Goal: Navigation & Orientation: Find specific page/section

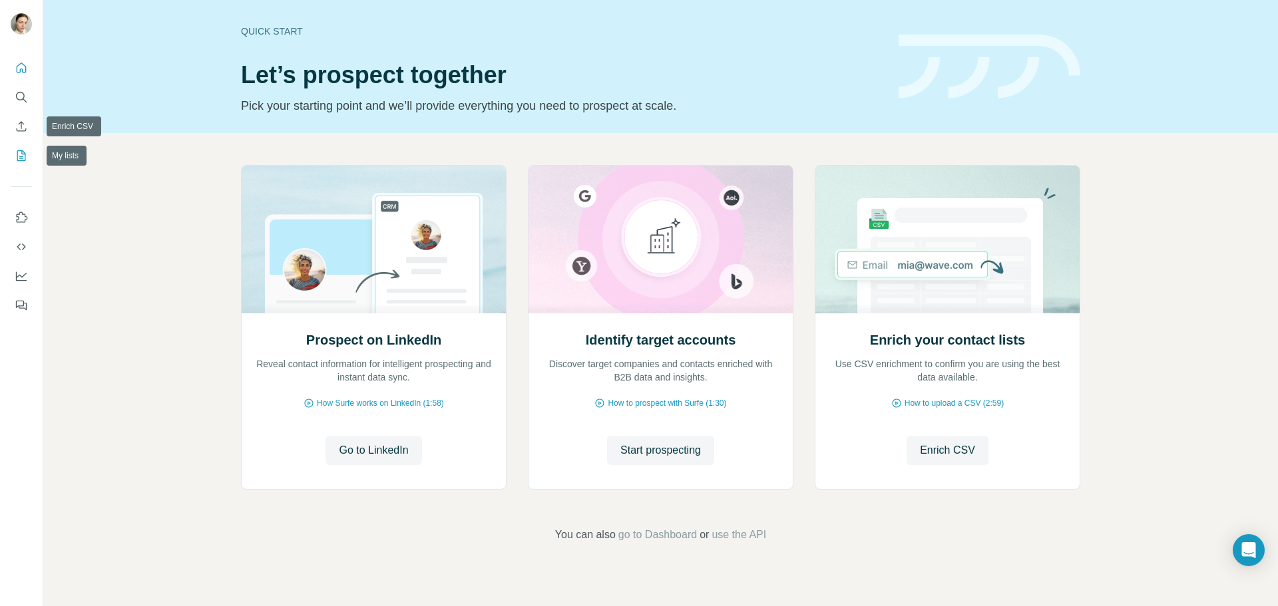
click at [10, 153] on div at bounding box center [21, 183] width 43 height 270
click at [25, 155] on icon "My lists" at bounding box center [21, 155] width 9 height 11
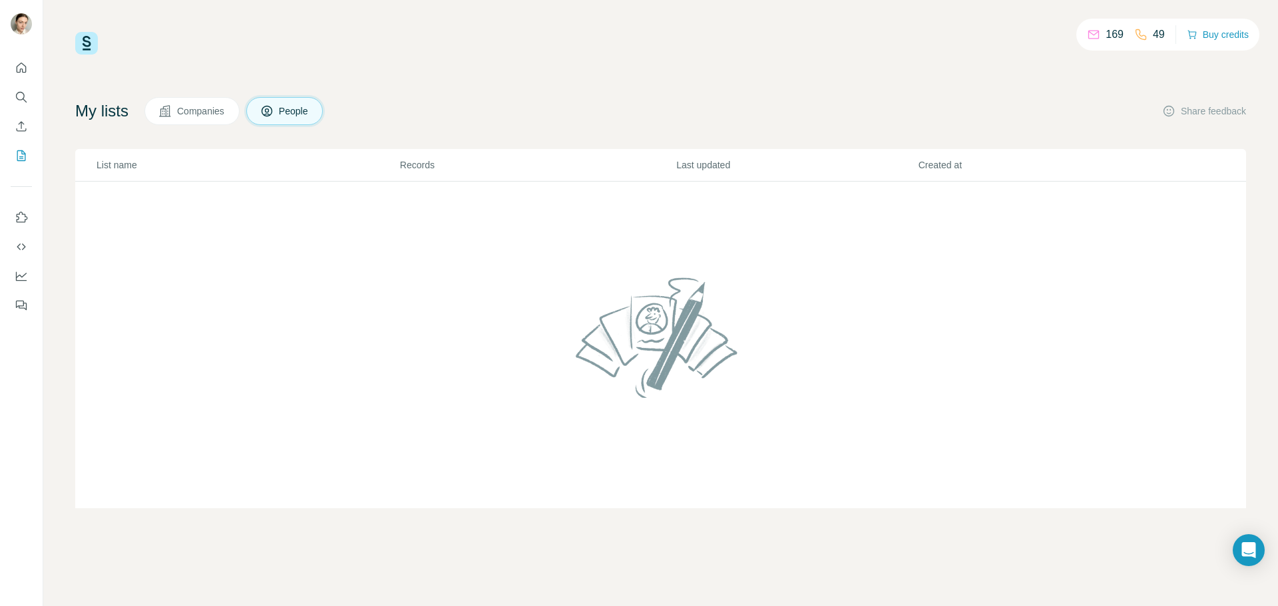
click at [192, 111] on span "Companies" at bounding box center [201, 111] width 49 height 13
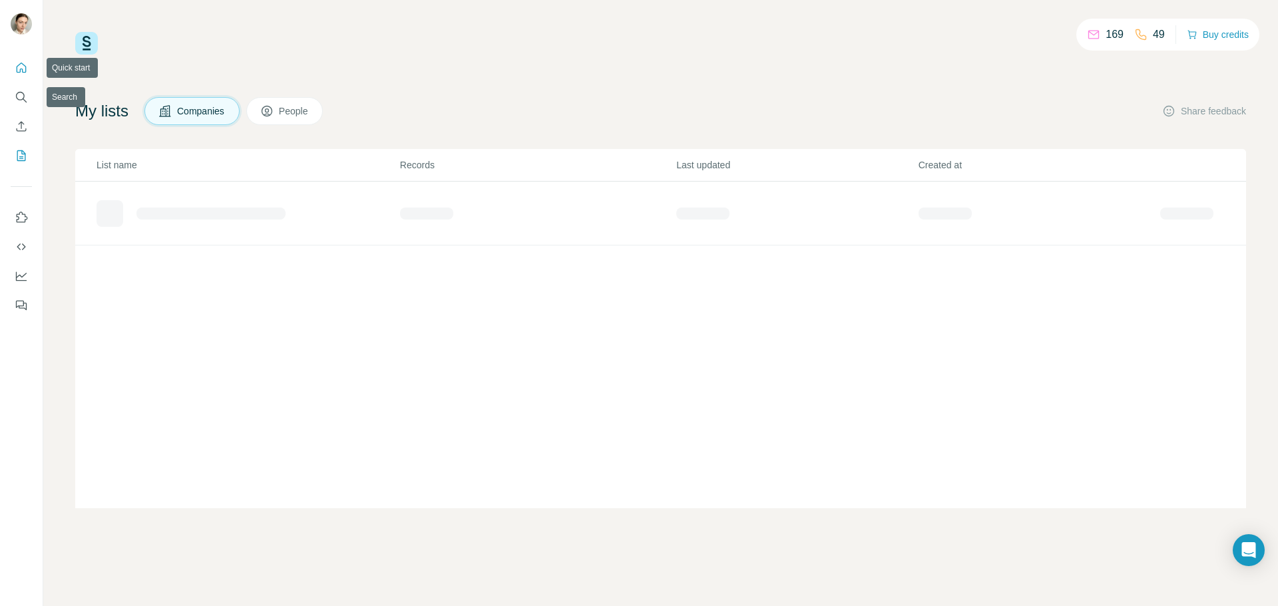
click at [15, 61] on button "Quick start" at bounding box center [21, 68] width 21 height 24
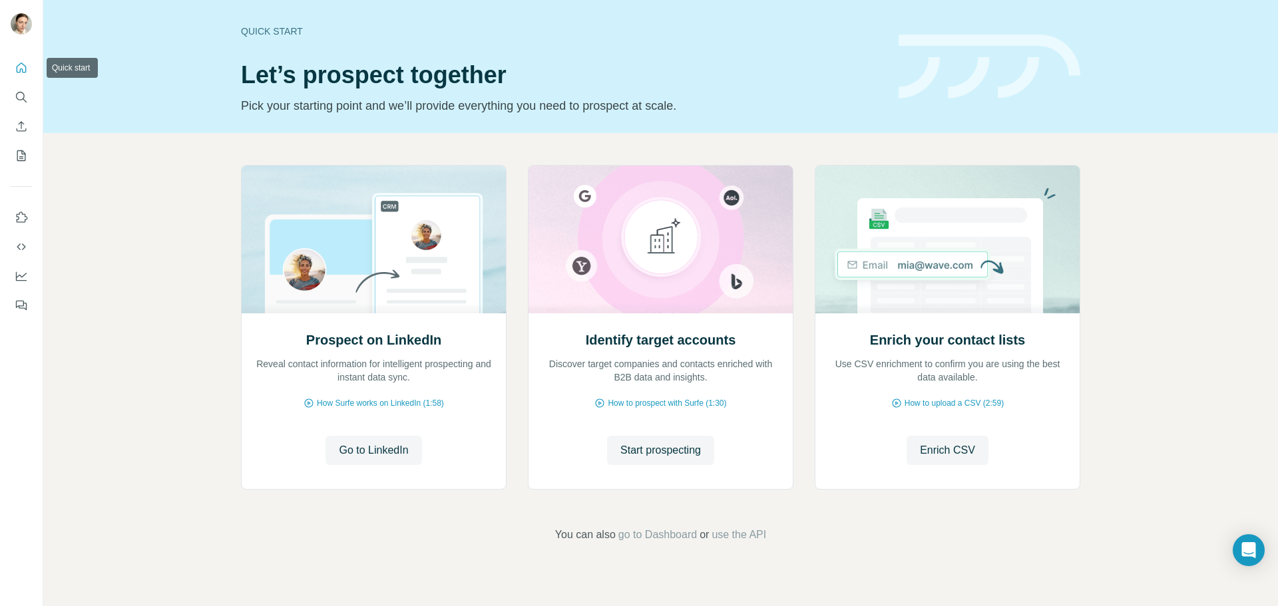
click at [31, 71] on button "Quick start" at bounding box center [21, 68] width 21 height 24
click at [26, 158] on icon "My lists" at bounding box center [21, 155] width 13 height 13
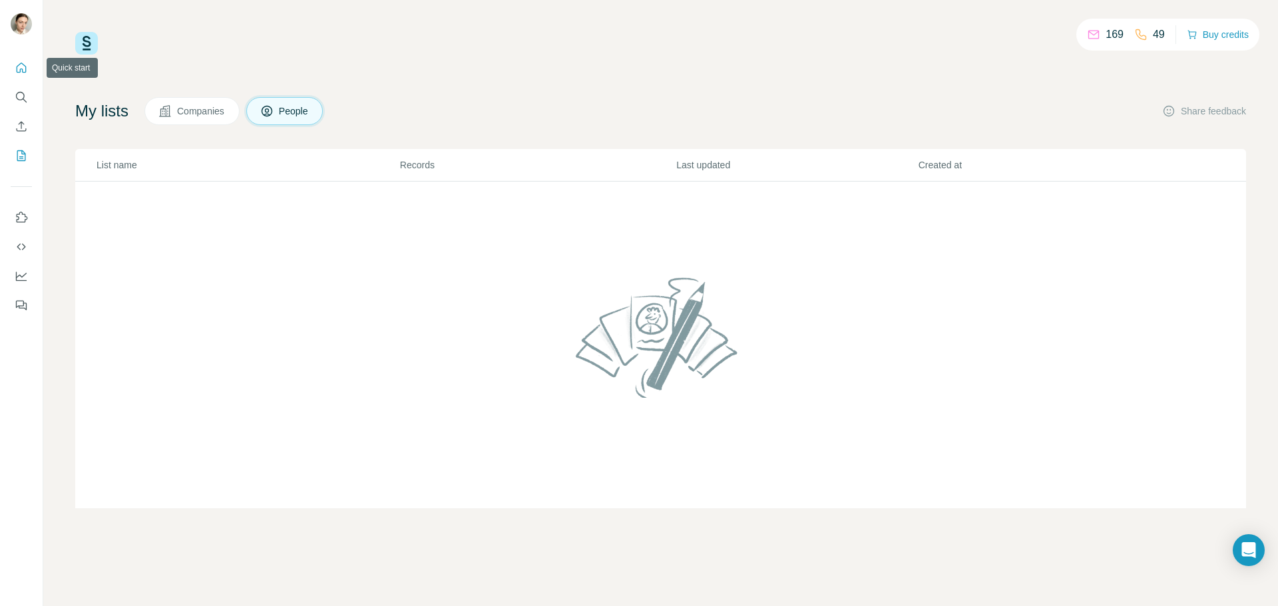
click at [25, 75] on button "Quick start" at bounding box center [21, 68] width 21 height 24
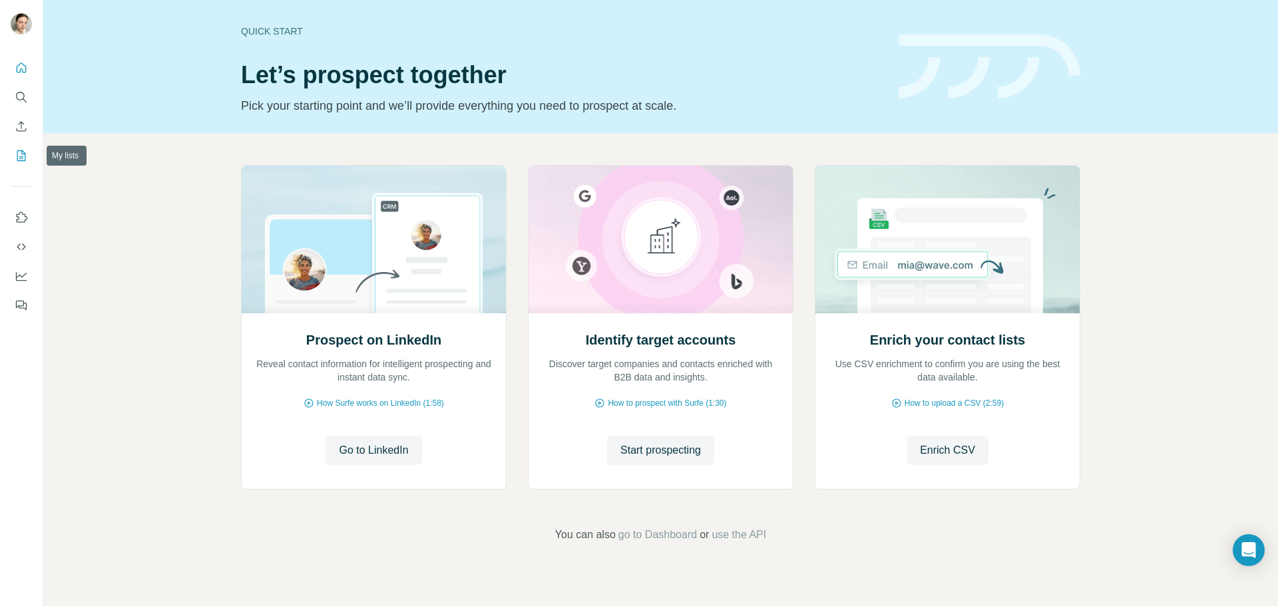
click at [27, 154] on icon "My lists" at bounding box center [21, 155] width 13 height 13
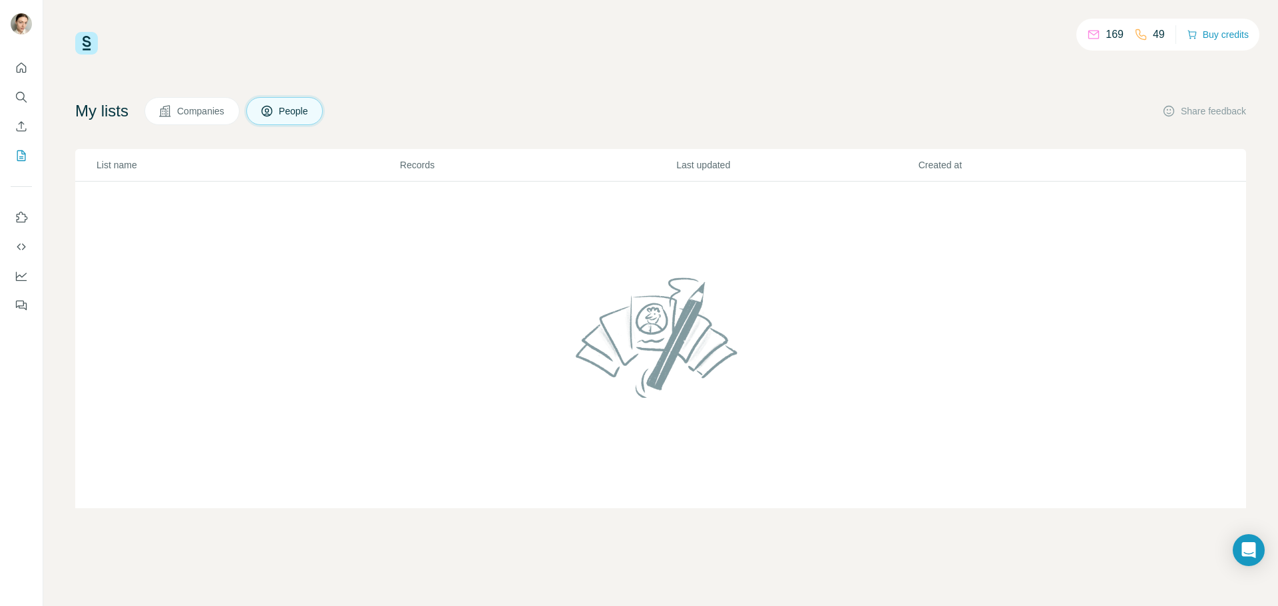
click at [168, 117] on icon at bounding box center [164, 111] width 13 height 13
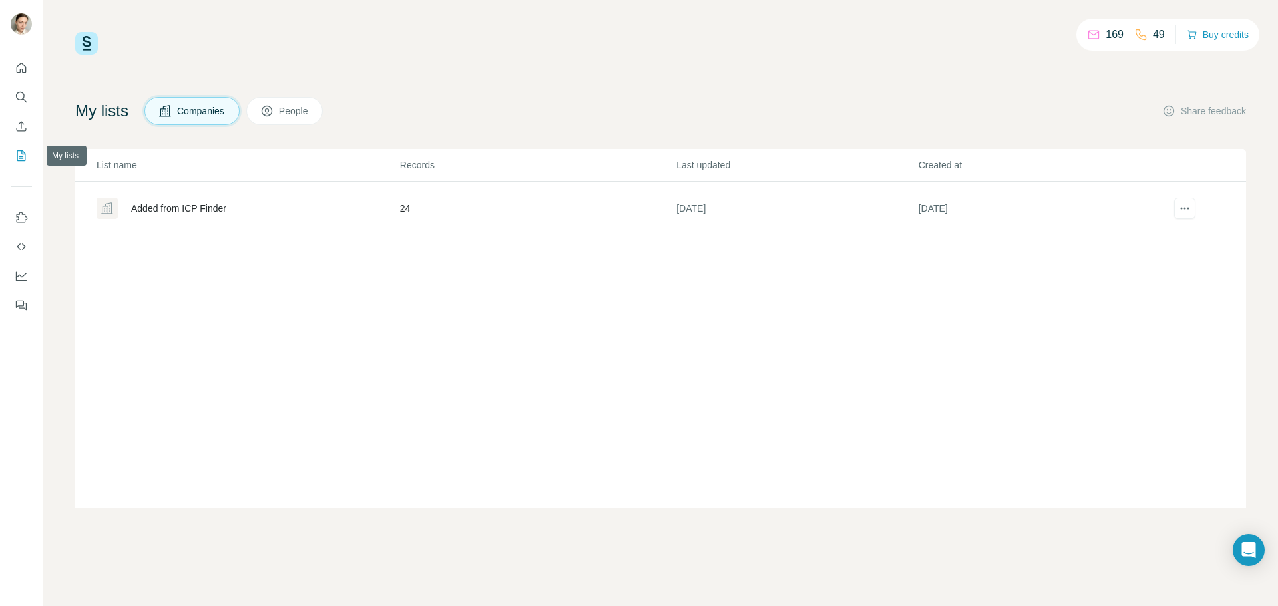
click at [13, 151] on button "My lists" at bounding box center [21, 156] width 21 height 24
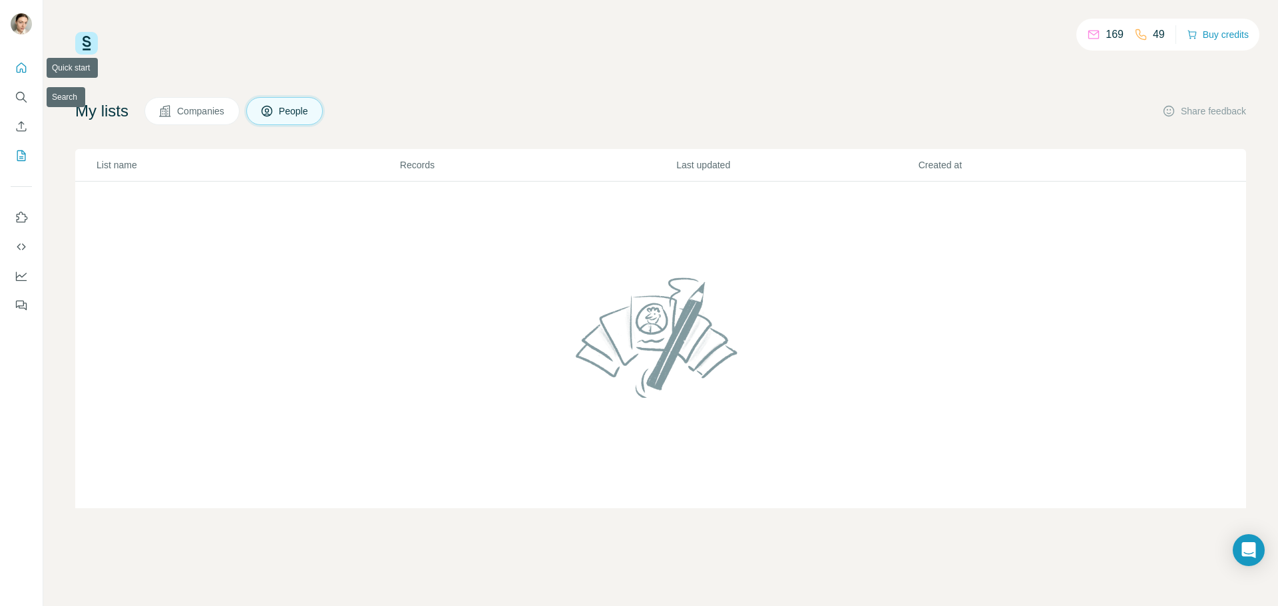
click at [17, 68] on icon "Quick start" at bounding box center [22, 68] width 10 height 10
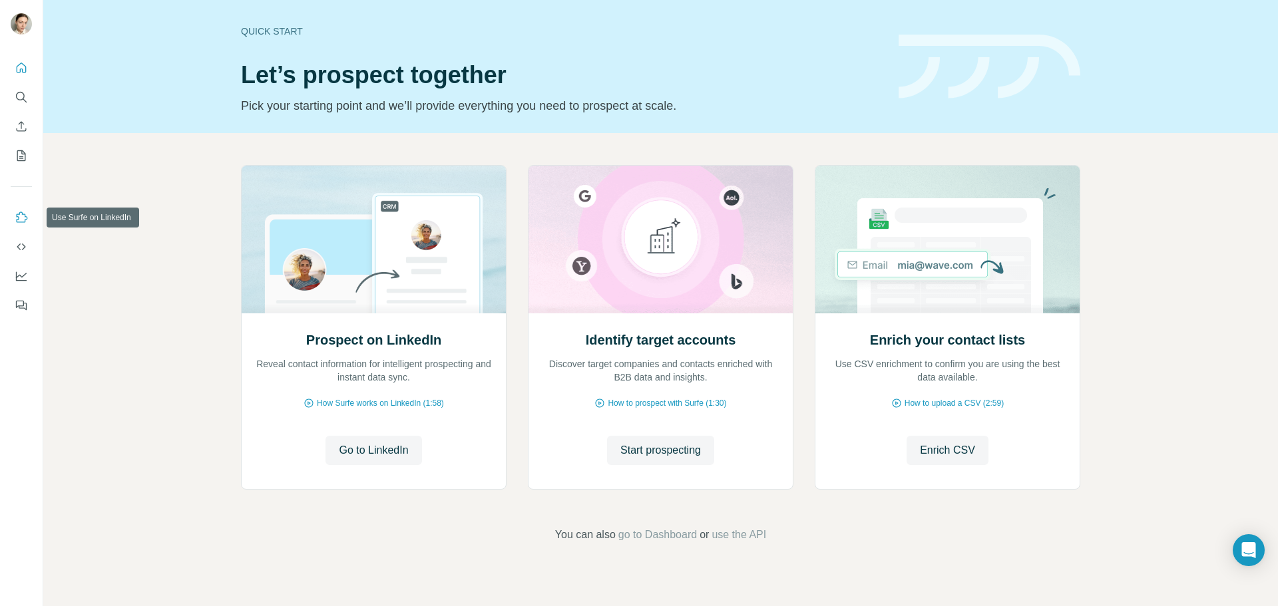
click at [19, 214] on icon "Use Surfe on LinkedIn" at bounding box center [22, 217] width 11 height 11
click at [18, 66] on icon "Quick start" at bounding box center [21, 67] width 13 height 13
click at [19, 152] on icon "My lists" at bounding box center [21, 155] width 13 height 13
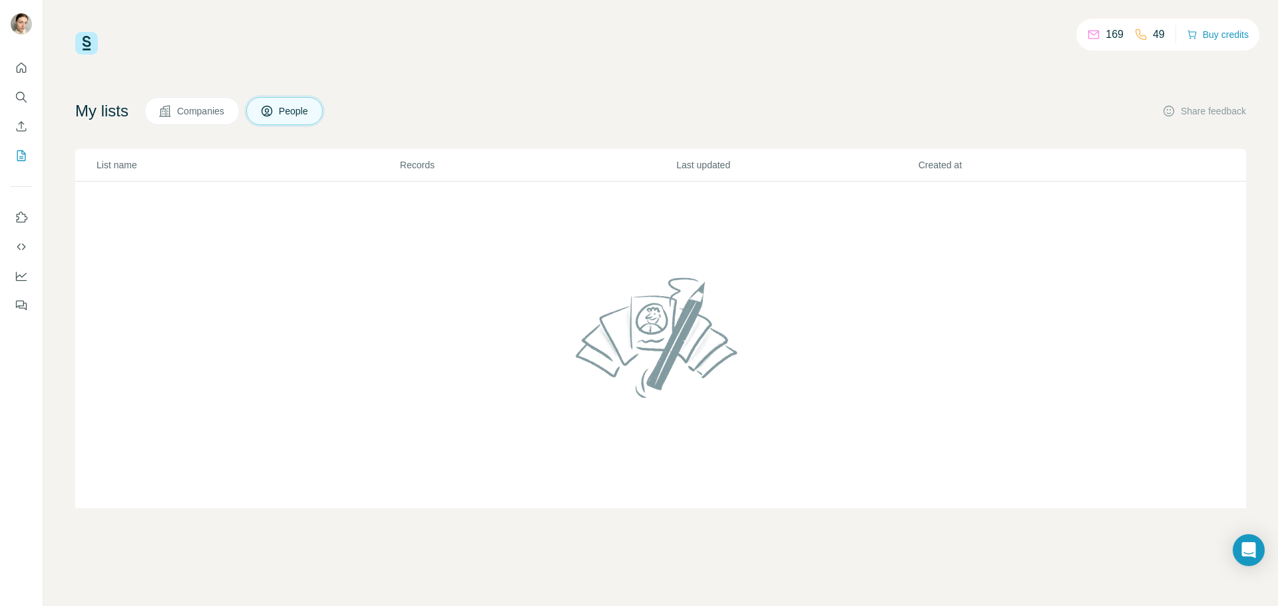
click at [195, 127] on div "My lists Companies People Share feedback List name Records Last updated Created…" at bounding box center [660, 302] width 1171 height 411
click at [197, 112] on span "Companies" at bounding box center [201, 111] width 49 height 13
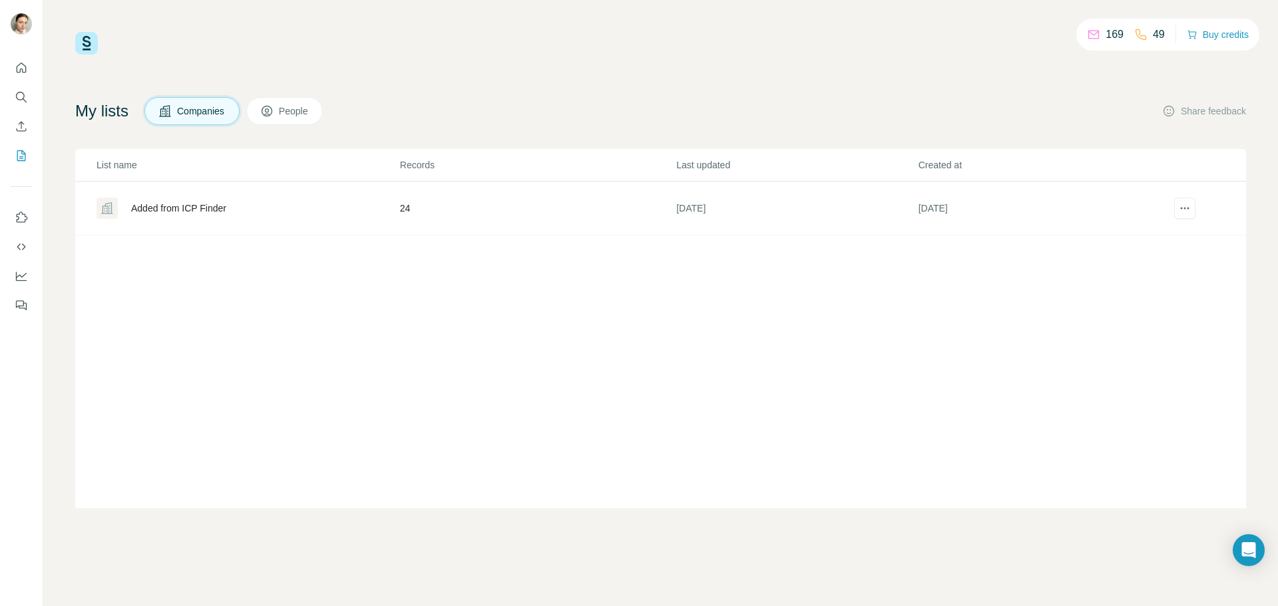
click at [90, 40] on img at bounding box center [86, 43] width 23 height 23
click at [163, 204] on div "Added from ICP Finder" at bounding box center [178, 208] width 95 height 13
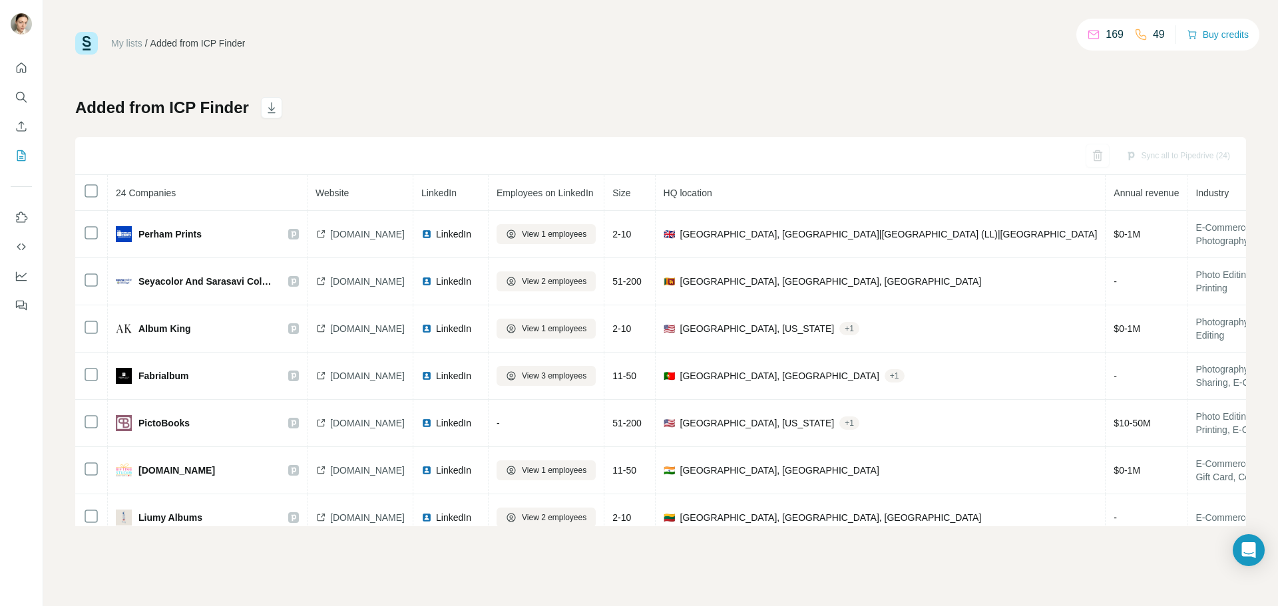
drag, startPoint x: 206, startPoint y: 230, endPoint x: 353, endPoint y: 128, distance: 178.0
click at [353, 128] on div "Added from ICP Finder Sync all to Pipedrive (24) 24 Companies Website LinkedIn …" at bounding box center [660, 311] width 1171 height 429
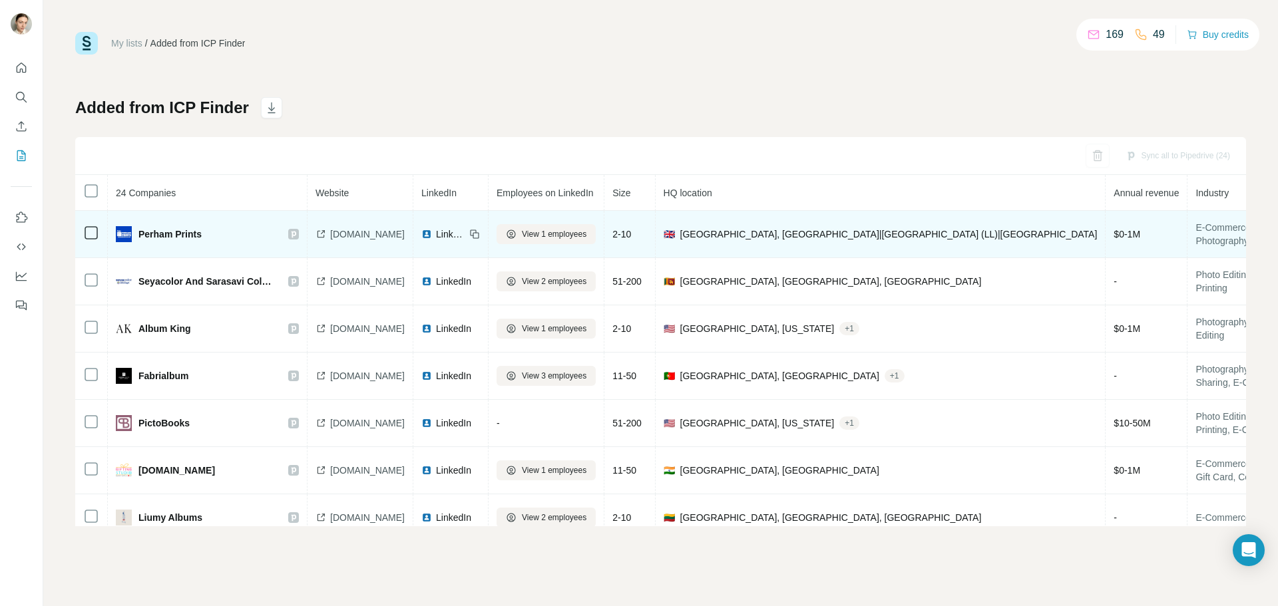
click at [355, 235] on span "[DOMAIN_NAME]" at bounding box center [367, 234] width 75 height 13
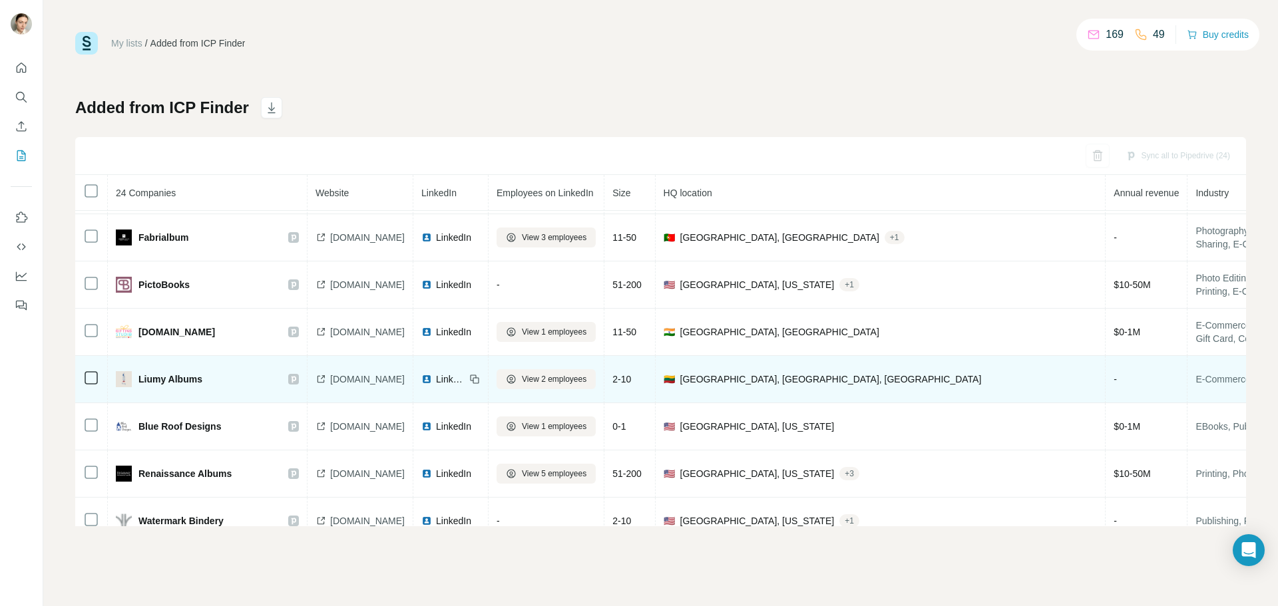
scroll to position [133, 0]
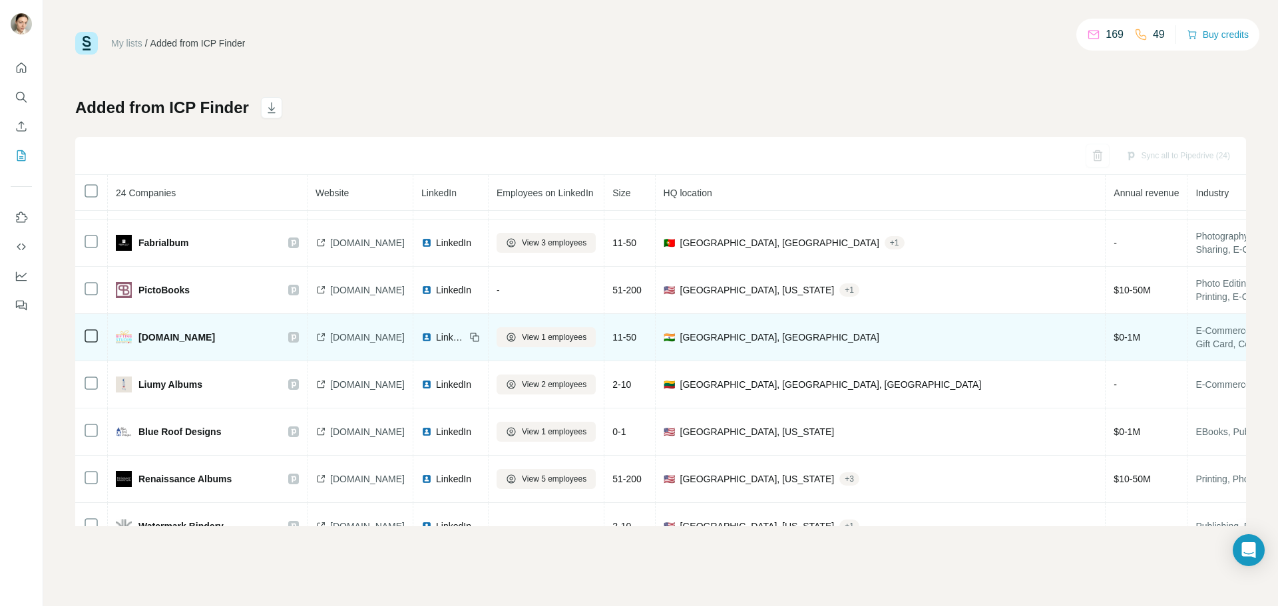
click at [181, 332] on span "[DOMAIN_NAME]" at bounding box center [176, 337] width 77 height 13
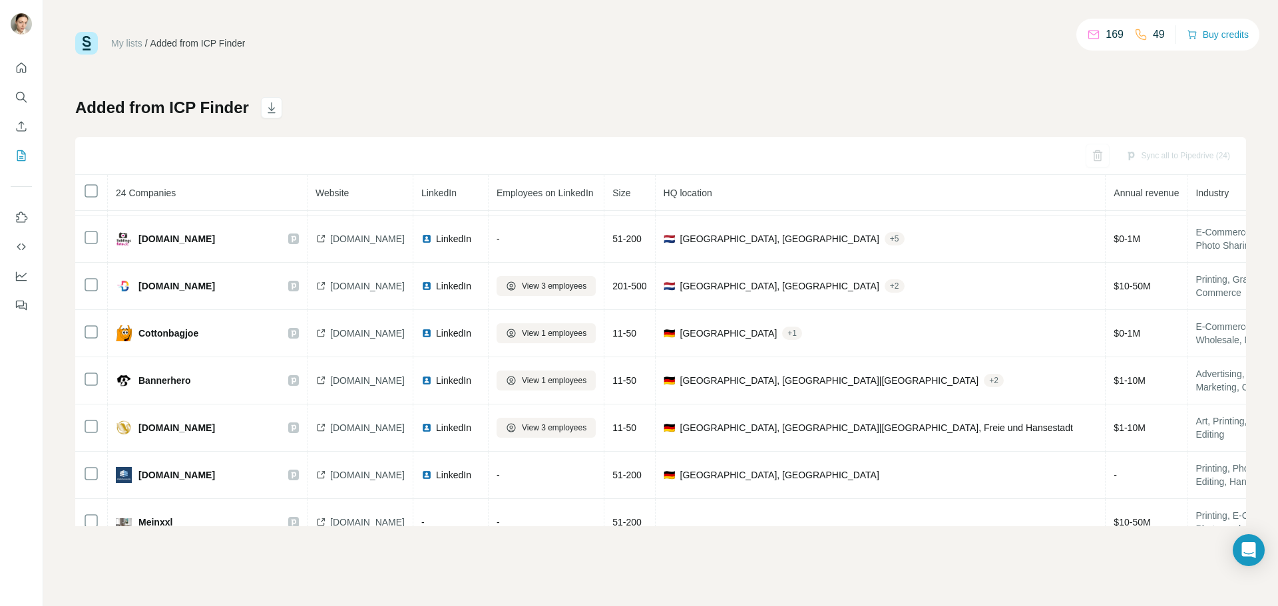
scroll to position [825, 0]
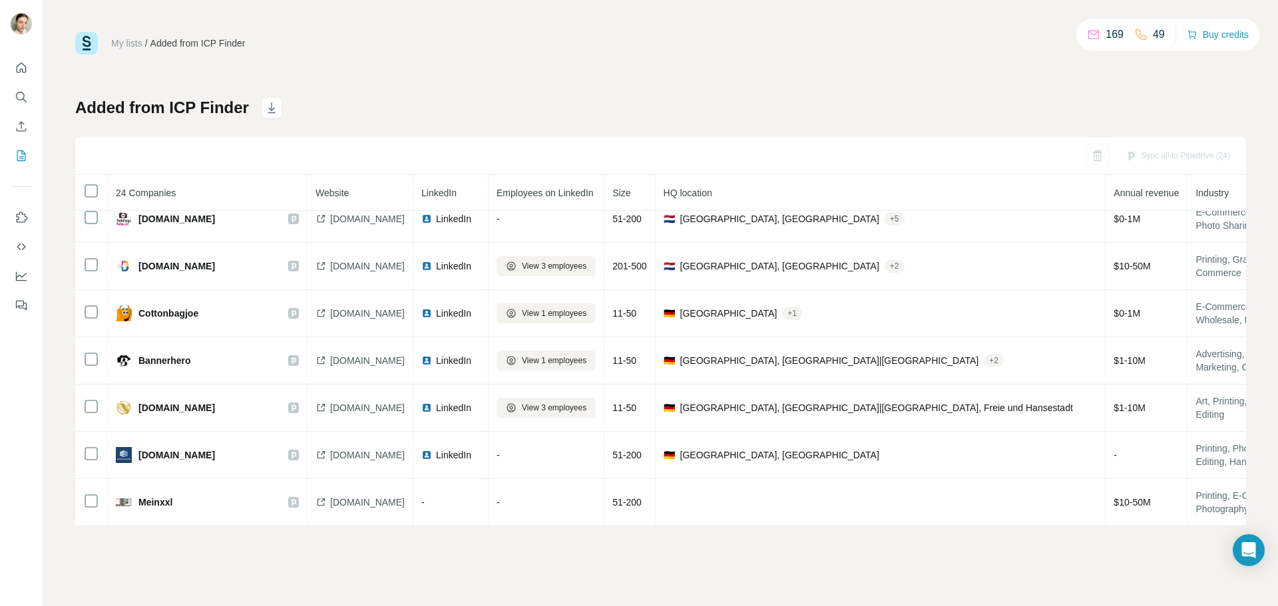
drag, startPoint x: 373, startPoint y: 343, endPoint x: 51, endPoint y: 384, distance: 324.1
click at [51, 384] on div "My lists / Added from ICP Finder 169 49 Buy credits Added from ICP Finder Sync …" at bounding box center [660, 303] width 1235 height 606
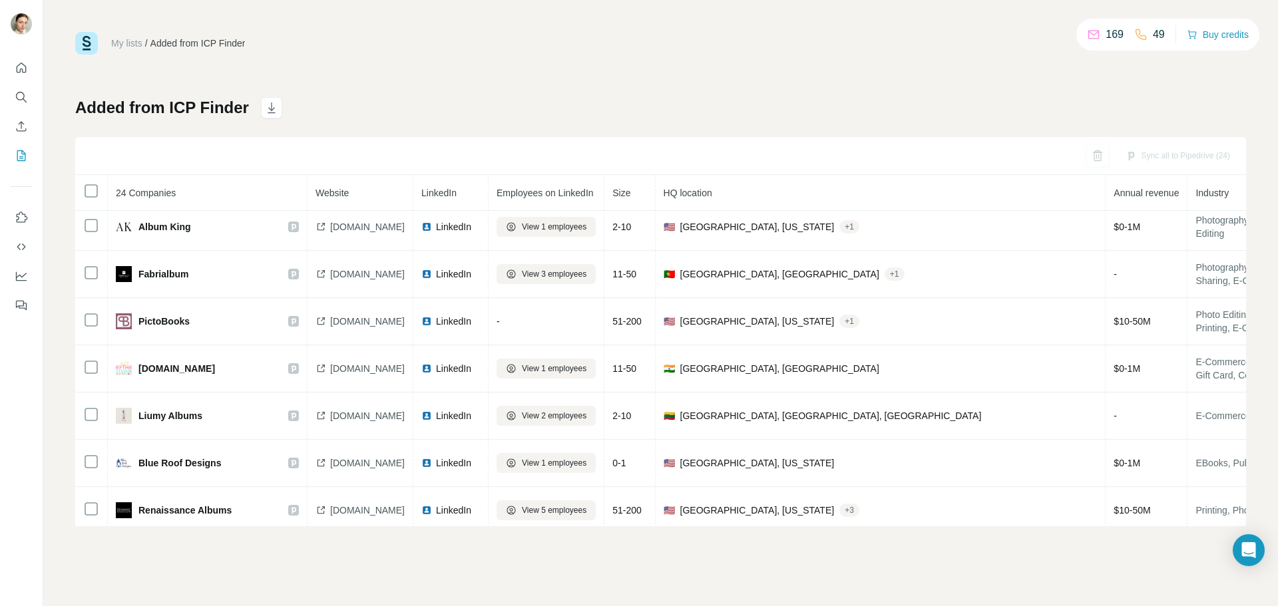
scroll to position [93, 0]
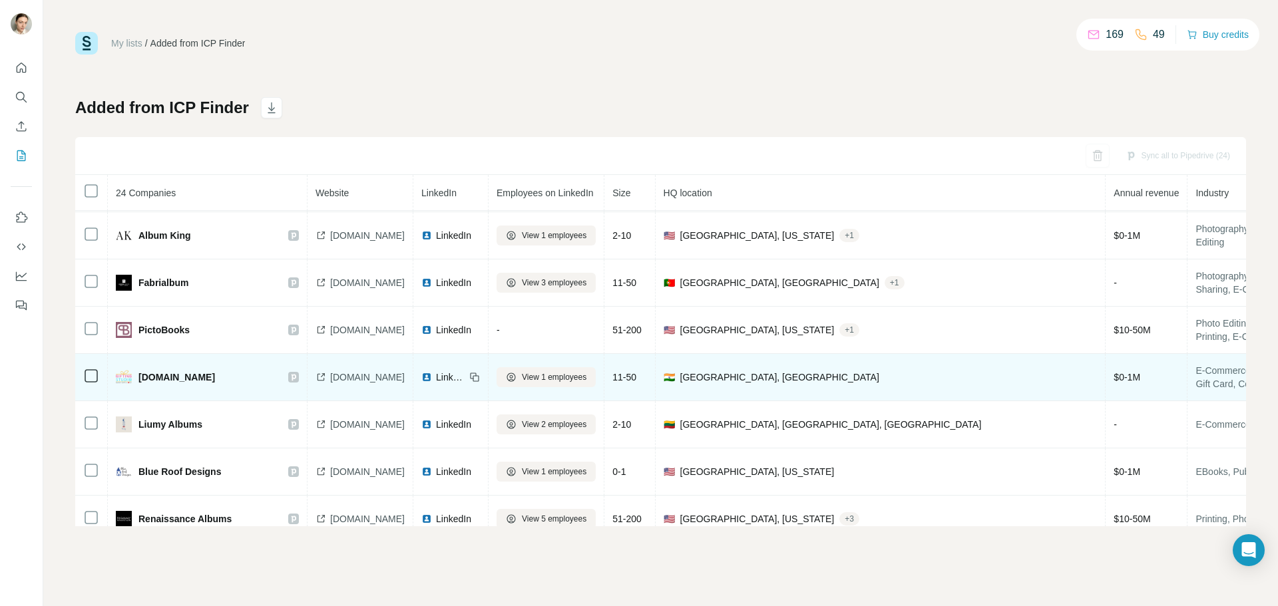
click at [378, 380] on span "[DOMAIN_NAME]" at bounding box center [367, 377] width 75 height 13
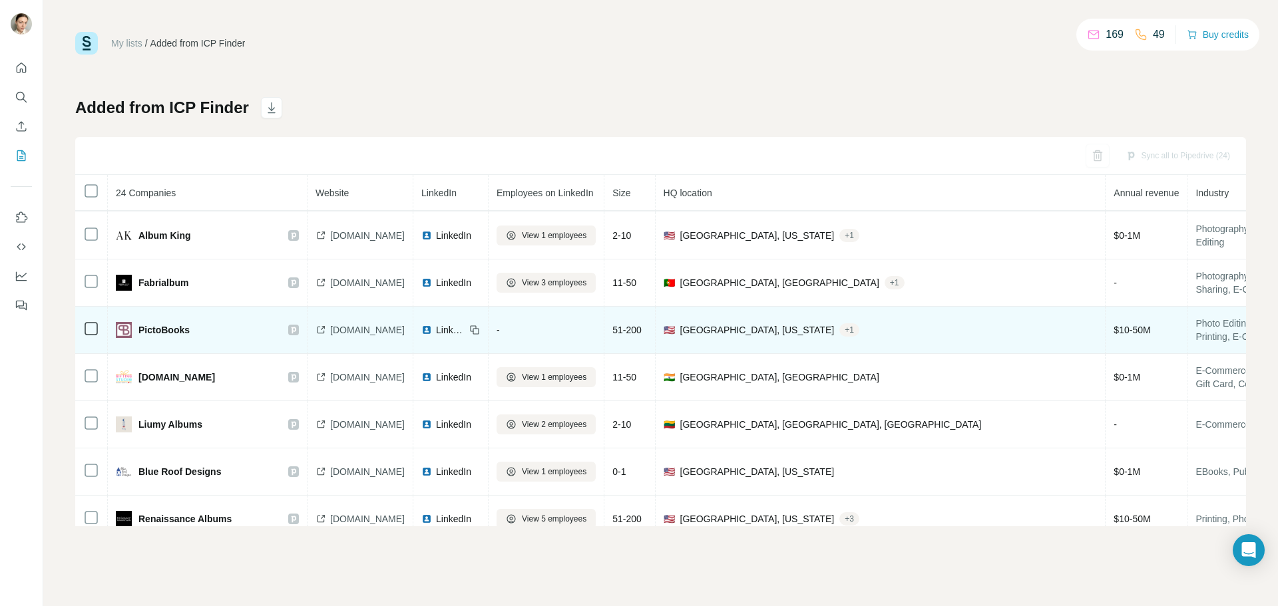
click at [378, 329] on span "[DOMAIN_NAME]" at bounding box center [367, 329] width 75 height 13
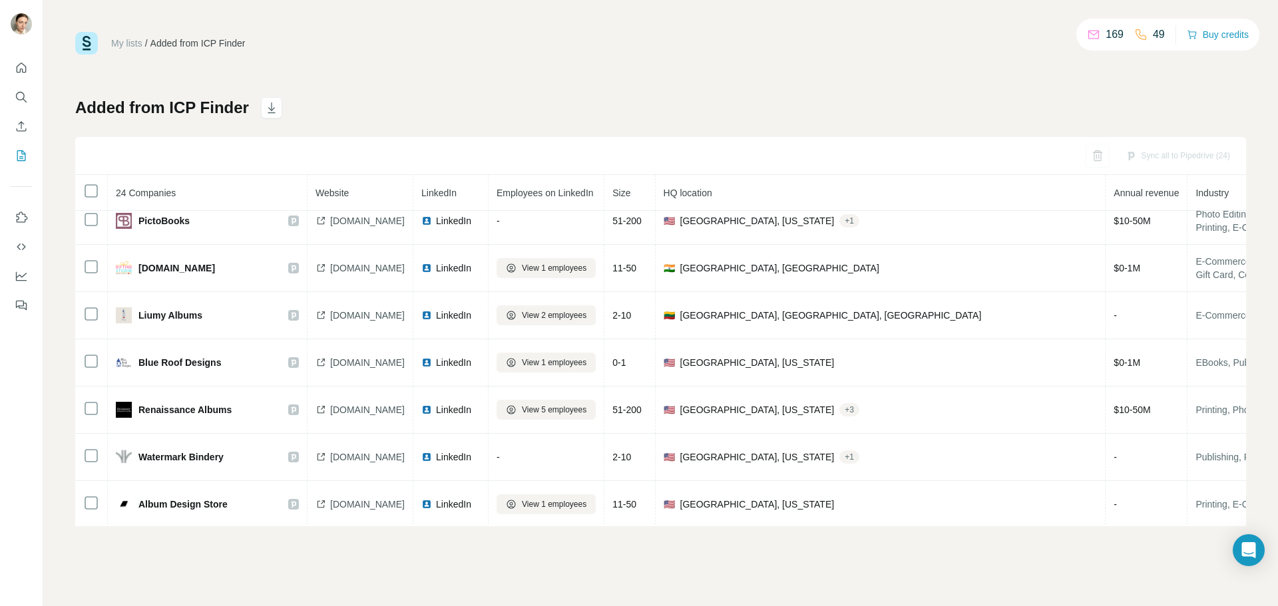
scroll to position [226, 0]
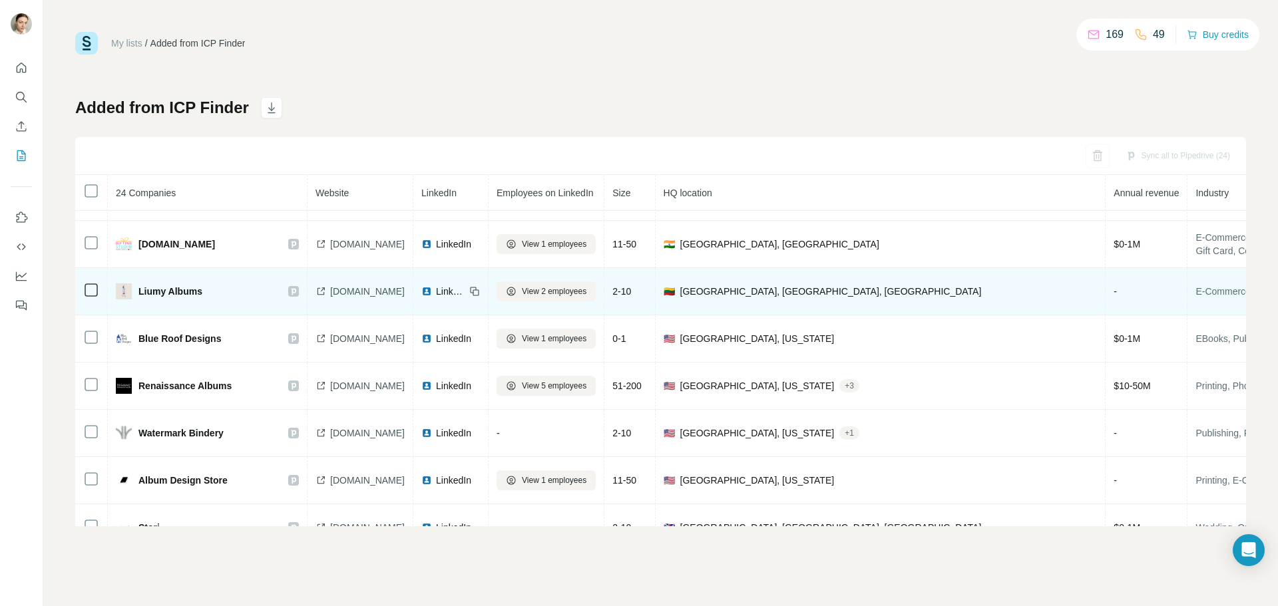
click at [369, 290] on span "[DOMAIN_NAME]" at bounding box center [367, 291] width 75 height 13
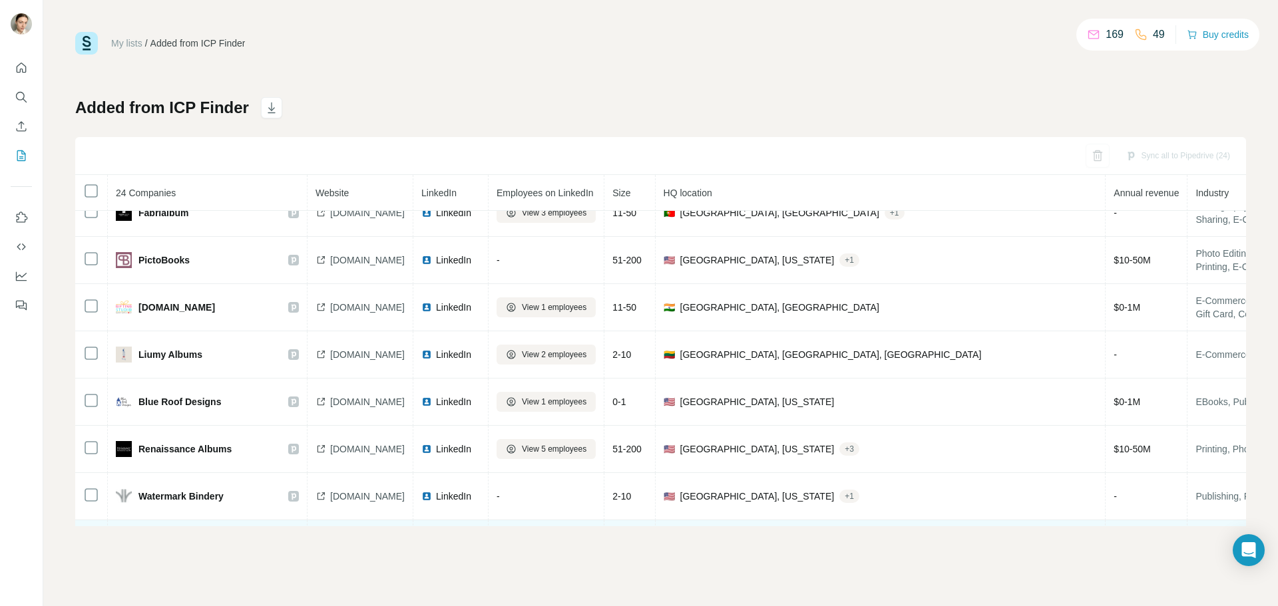
scroll to position [0, 0]
